Goal: Task Accomplishment & Management: Use online tool/utility

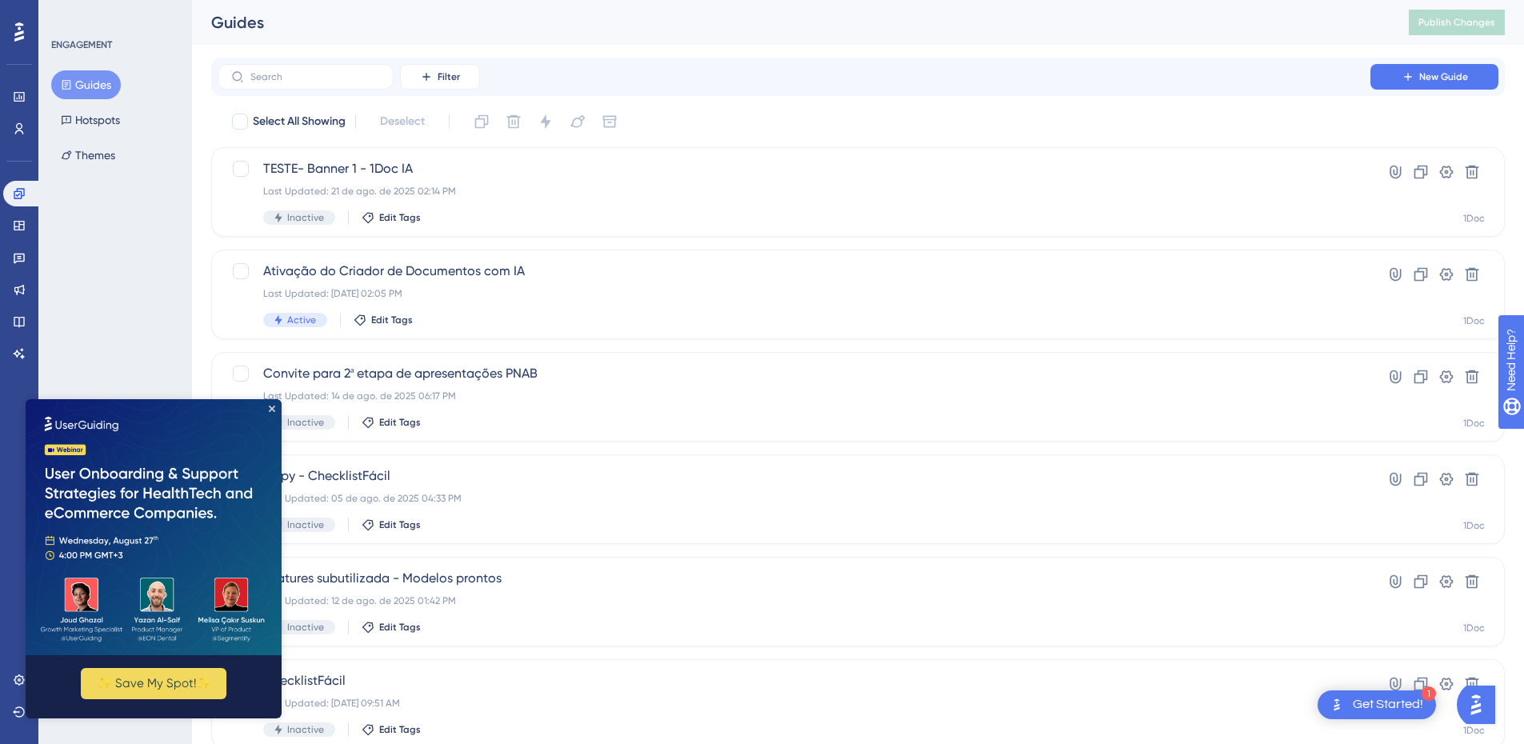
click at [277, 409] on img at bounding box center [154, 527] width 256 height 256
click at [271, 407] on icon "Close Preview" at bounding box center [272, 409] width 6 height 6
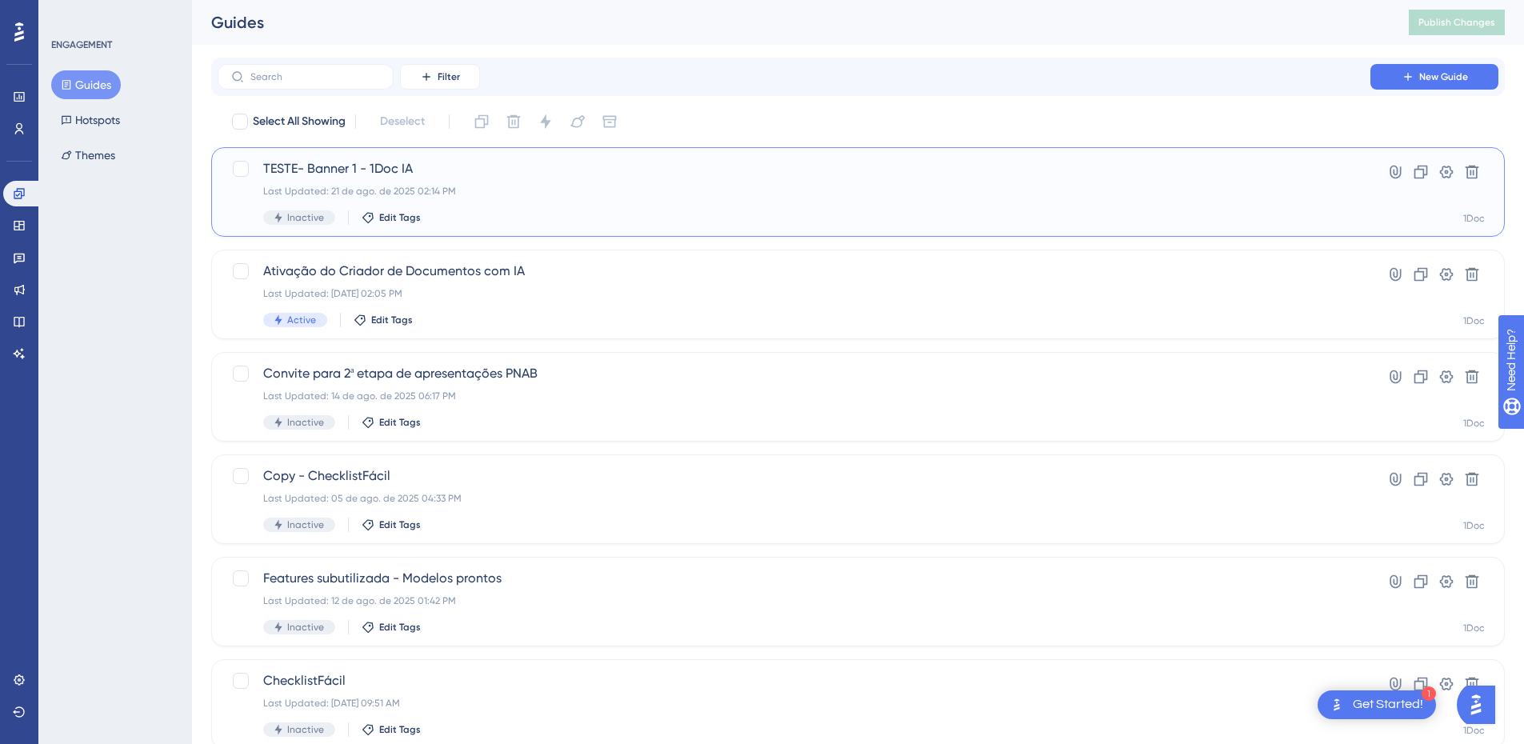
click at [586, 178] on span "TESTE- Banner 1 - 1Doc IA" at bounding box center [794, 168] width 1062 height 19
click at [391, 190] on div "Last Updated: 21 de ago. de 2025 02:14 PM" at bounding box center [794, 191] width 1062 height 13
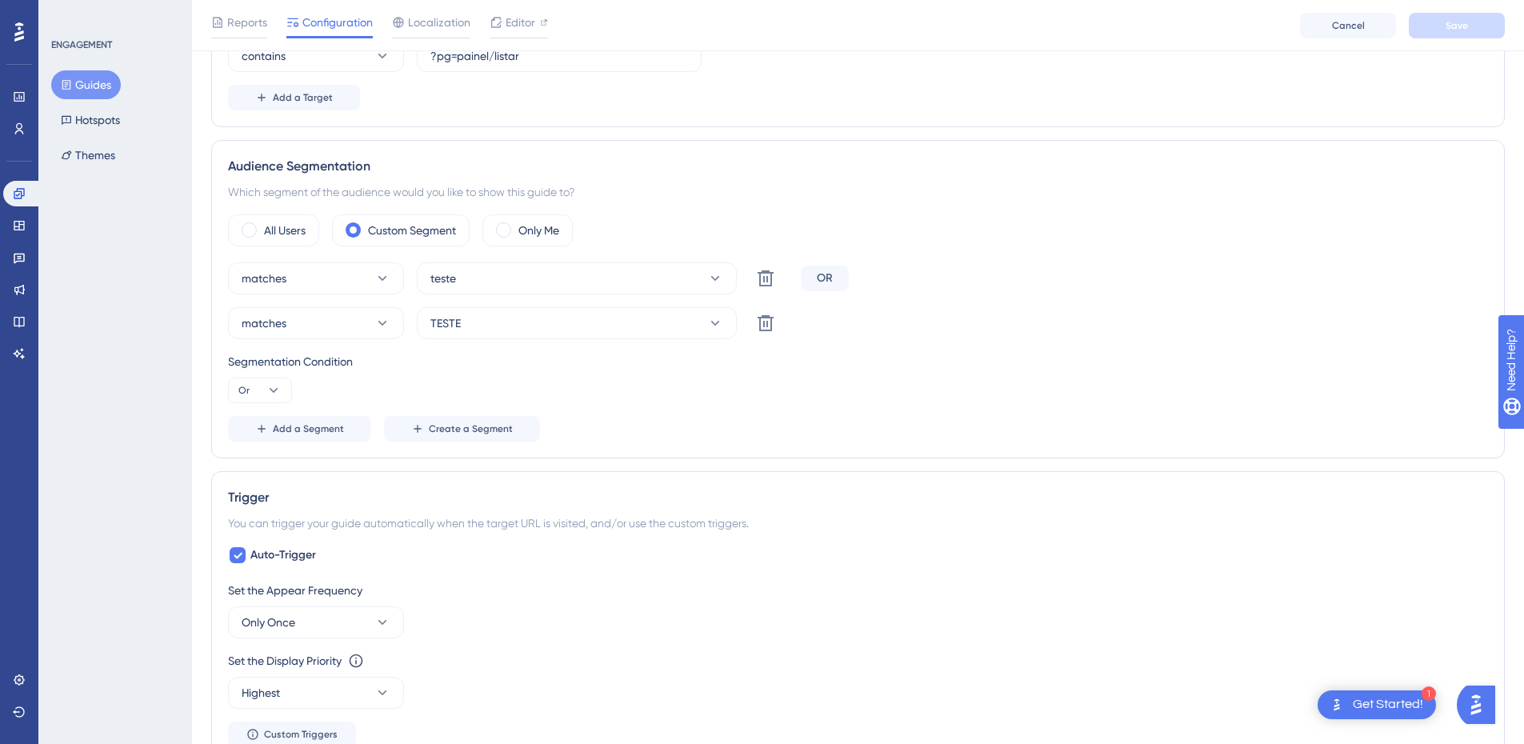
scroll to position [480, 0]
drag, startPoint x: 446, startPoint y: 275, endPoint x: 446, endPoint y: 287, distance: 12.0
click at [474, 275] on button "teste" at bounding box center [577, 279] width 320 height 32
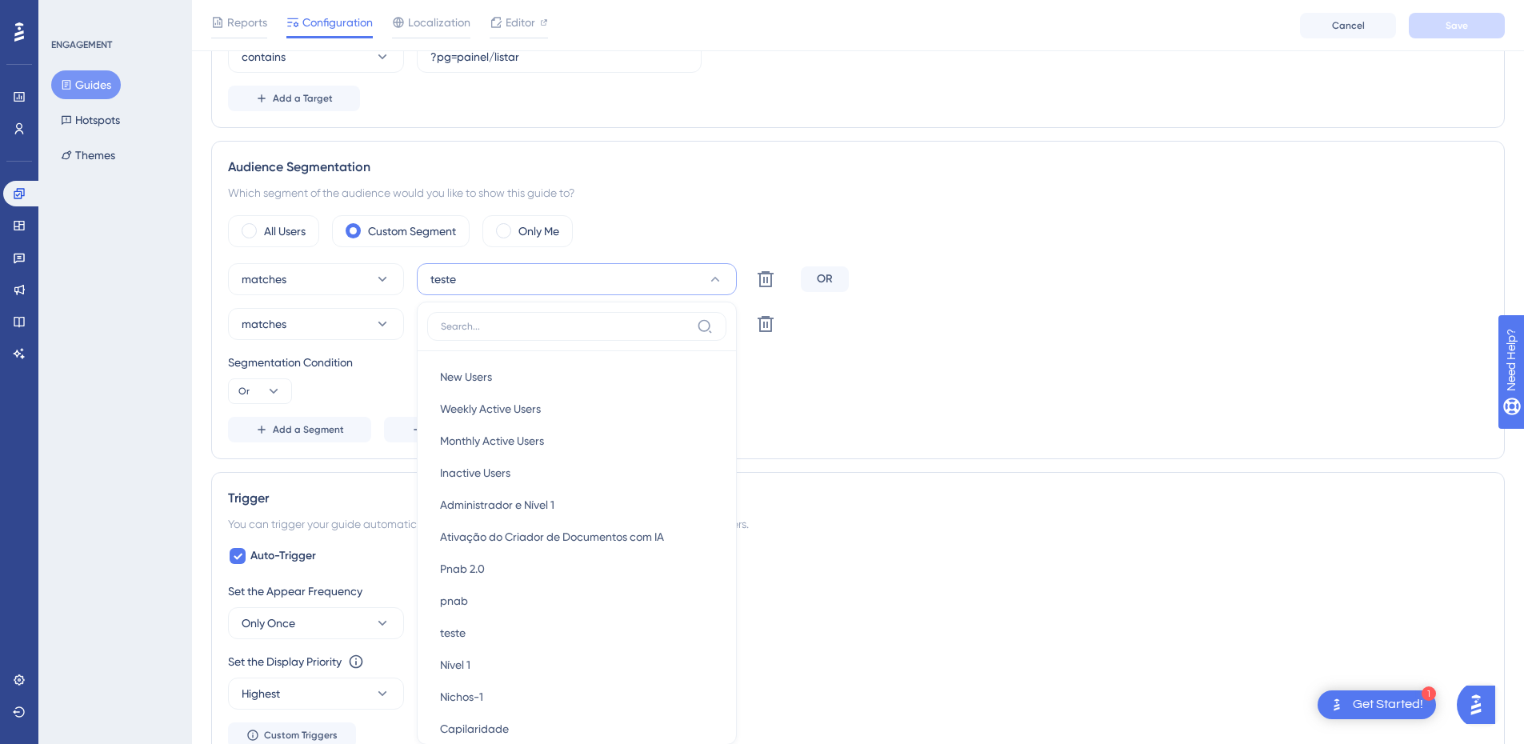
click at [936, 426] on div "Add a Segment Create a Segment" at bounding box center [858, 430] width 1260 height 26
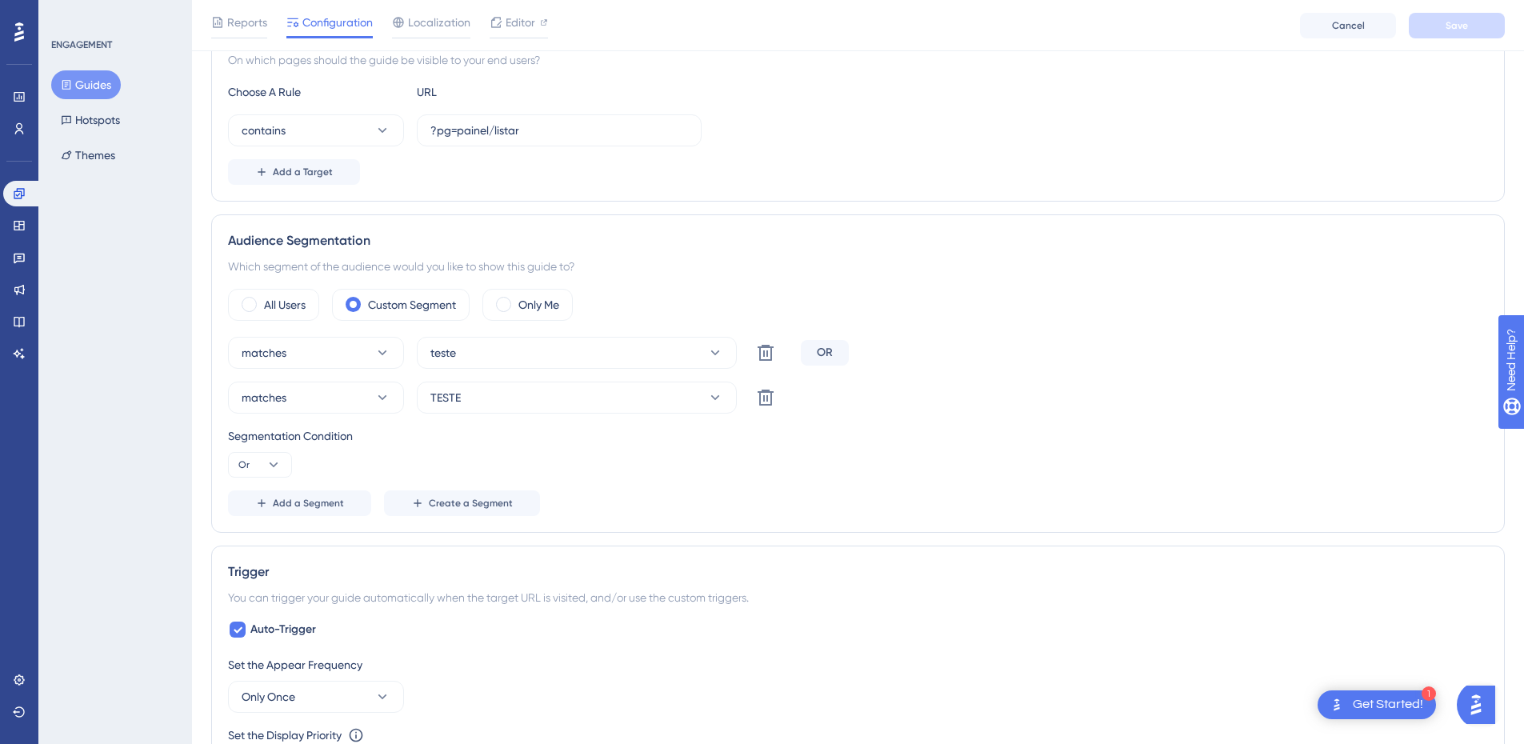
scroll to position [0, 0]
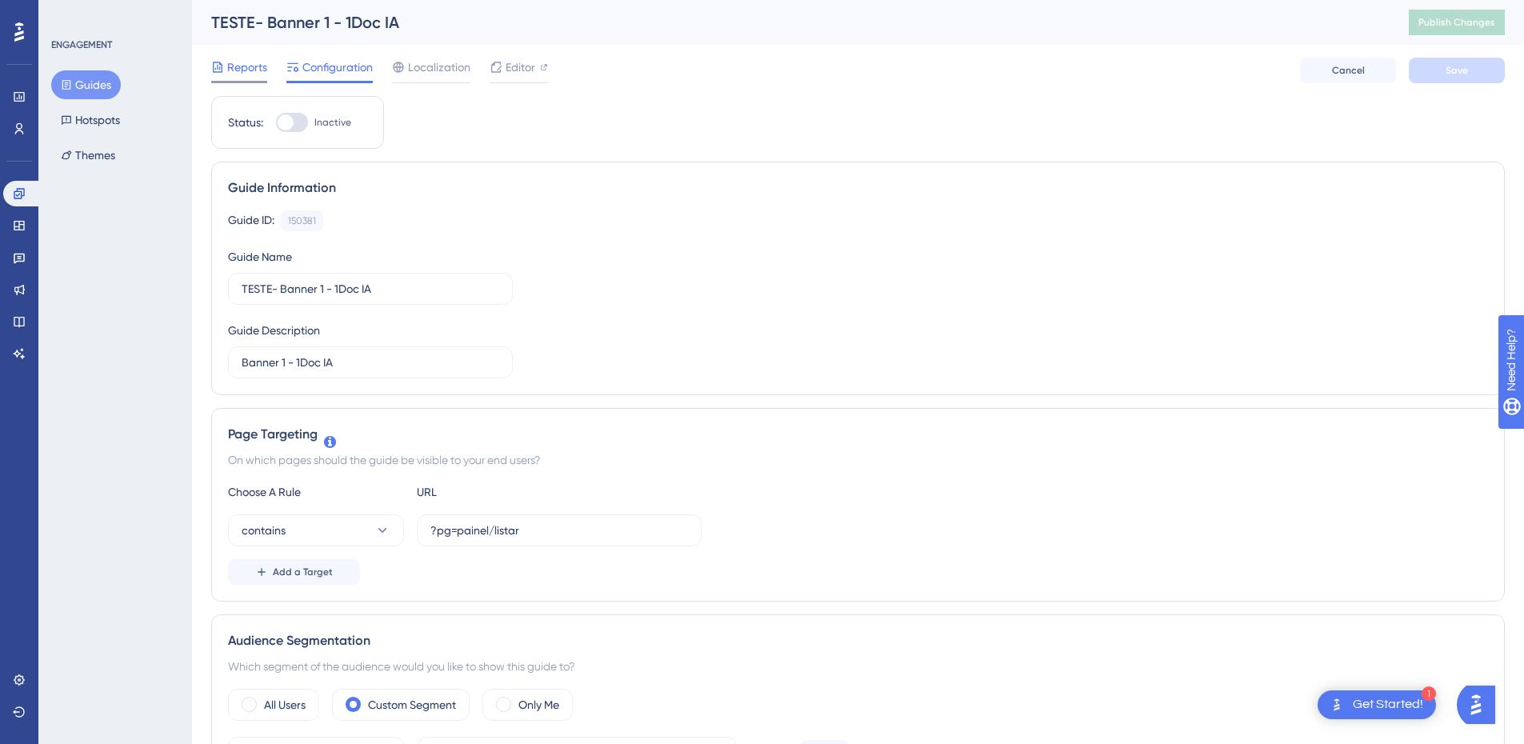
click at [263, 66] on span "Reports" at bounding box center [247, 67] width 40 height 19
